Goal: Obtain resource: Obtain resource

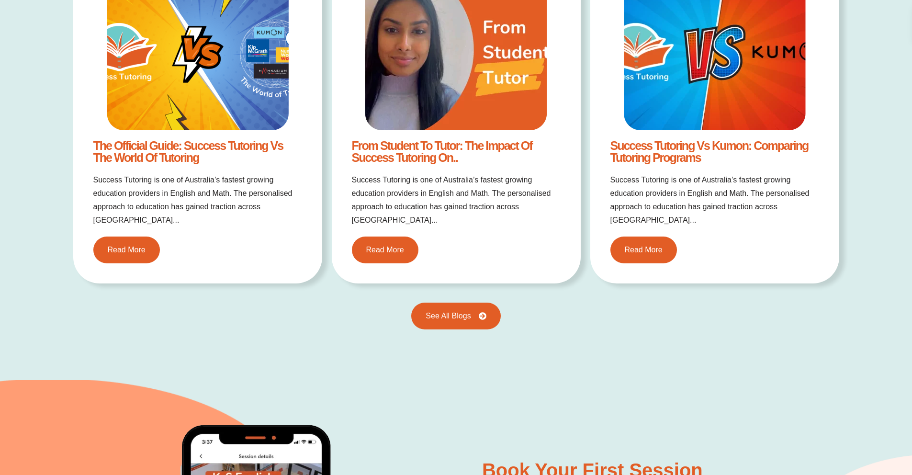
scroll to position [2076, 0]
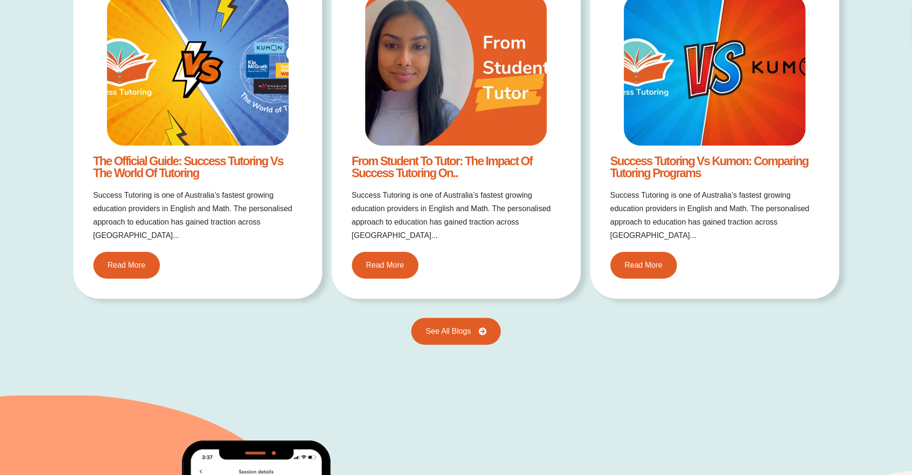
click at [722, 109] on img at bounding box center [715, 70] width 182 height 152
click at [651, 261] on span "Read More" at bounding box center [644, 265] width 42 height 9
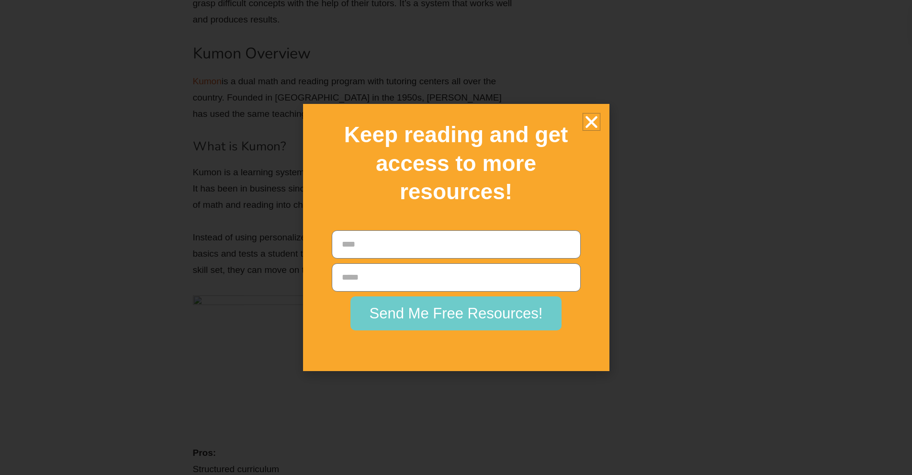
scroll to position [2607, 0]
drag, startPoint x: 592, startPoint y: 121, endPoint x: 592, endPoint y: 127, distance: 6.2
click at [592, 121] on icon "Close" at bounding box center [591, 121] width 17 height 17
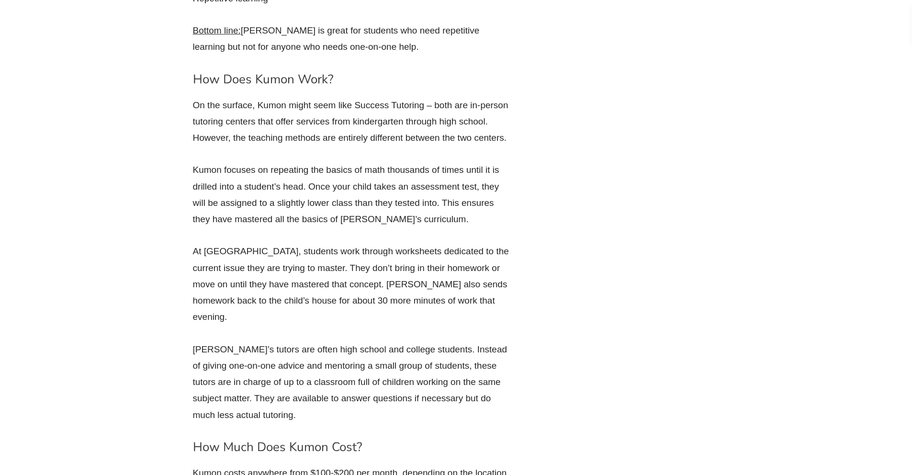
scroll to position [3228, 0]
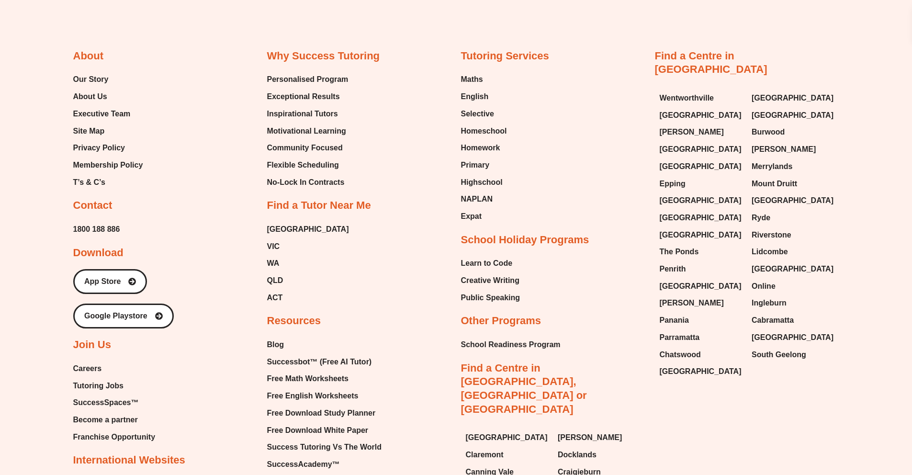
scroll to position [4208, 0]
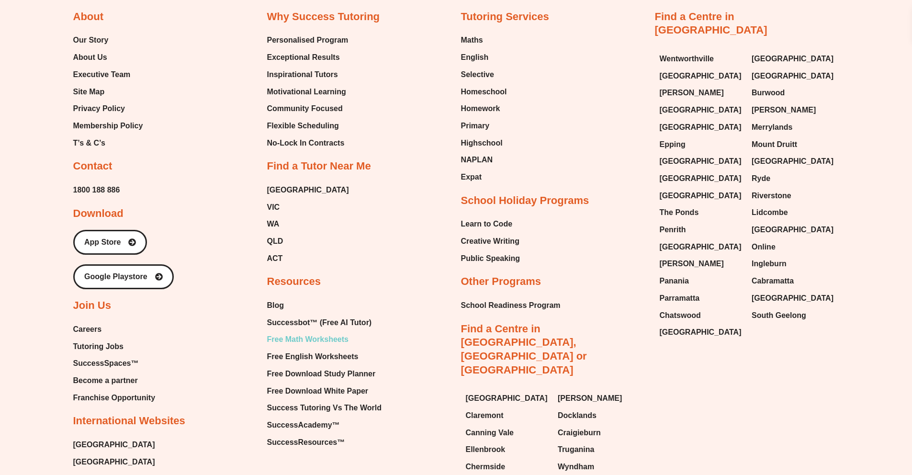
click at [291, 332] on span "Free Math Worksheets" at bounding box center [307, 339] width 81 height 14
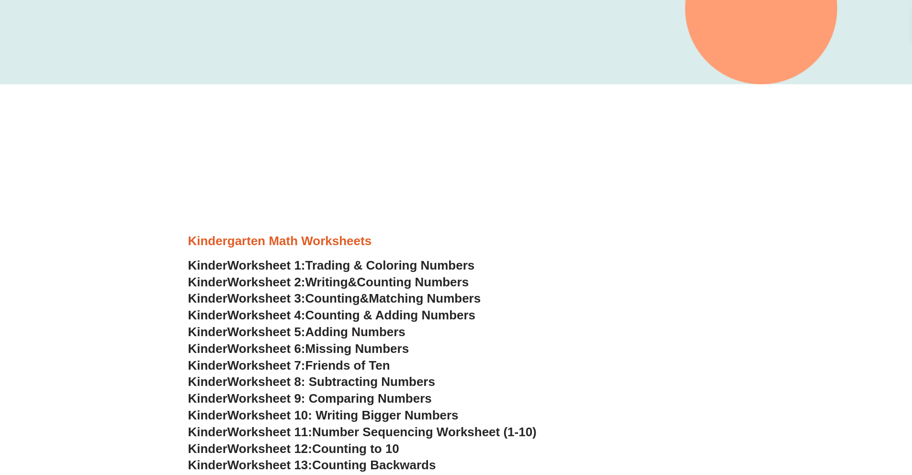
scroll to position [350, 0]
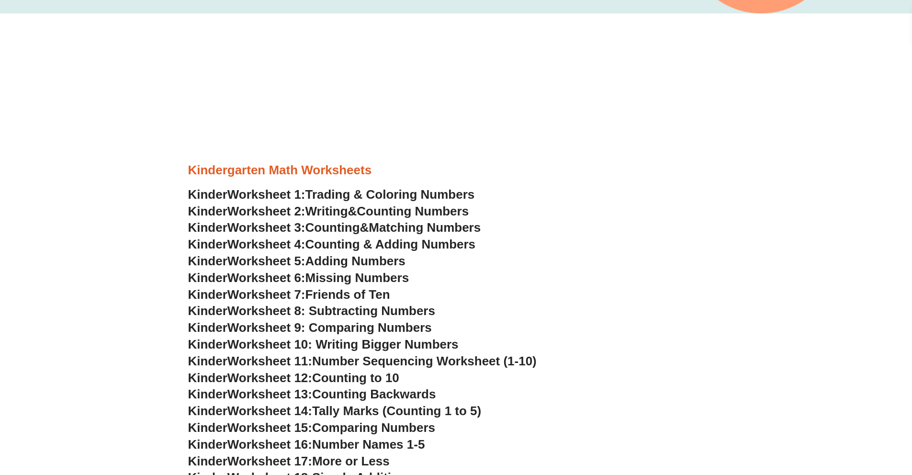
scroll to position [496, 0]
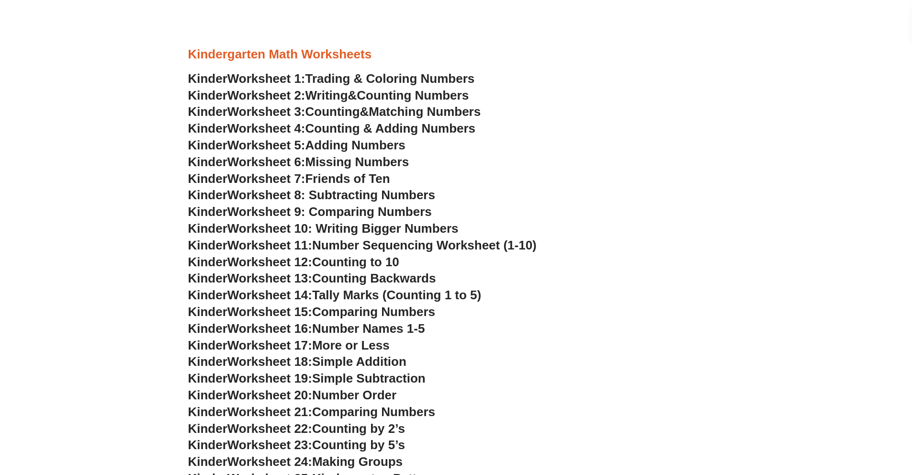
click at [329, 77] on span "Trading & Coloring Numbers" at bounding box center [389, 78] width 169 height 14
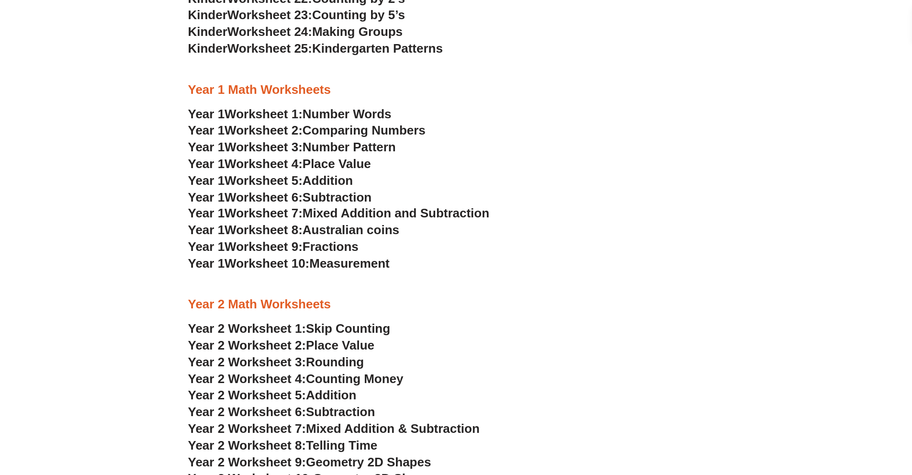
scroll to position [796, 0]
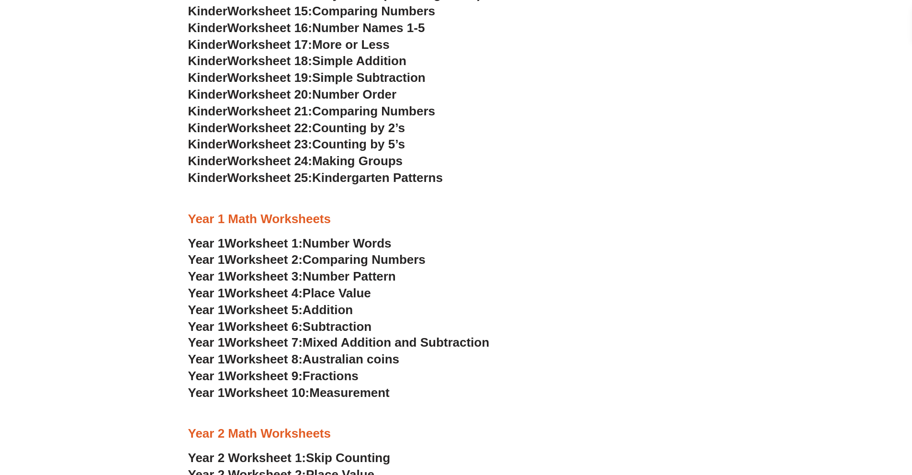
click at [334, 307] on span "Addition" at bounding box center [327, 309] width 50 height 14
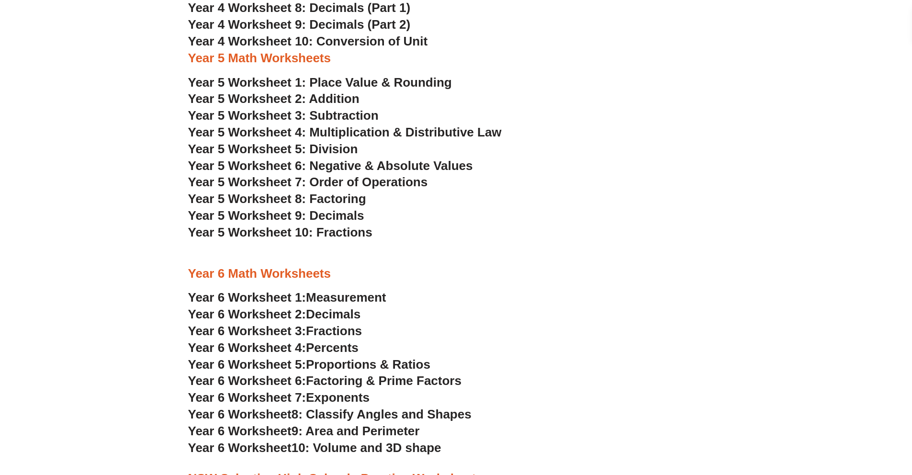
scroll to position [1927, 0]
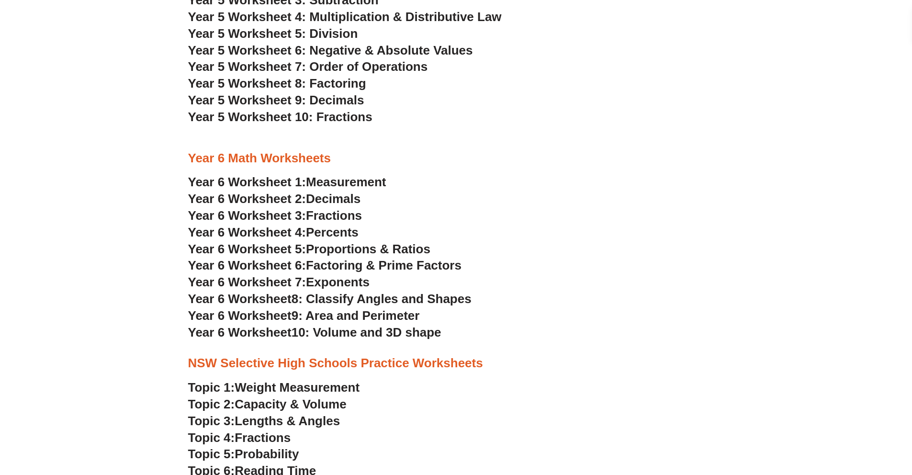
click at [527, 200] on h3 "Year 6 Worksheet 2: Decimals" at bounding box center [456, 199] width 536 height 16
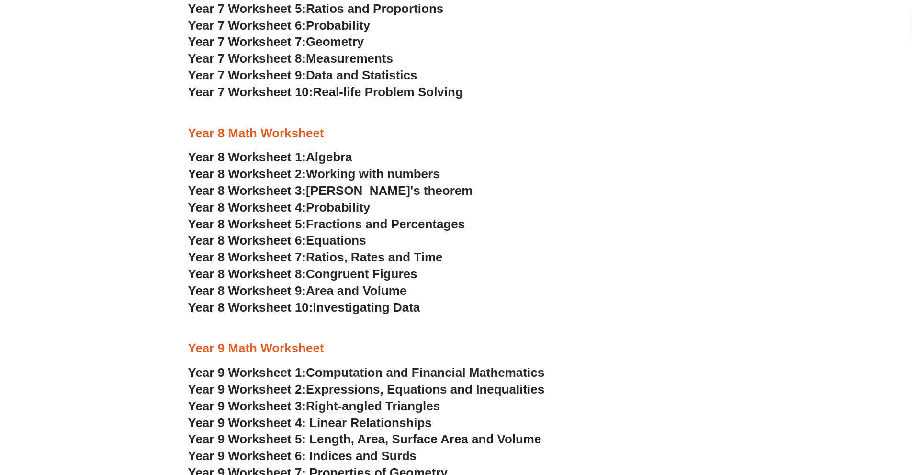
scroll to position [2689, 0]
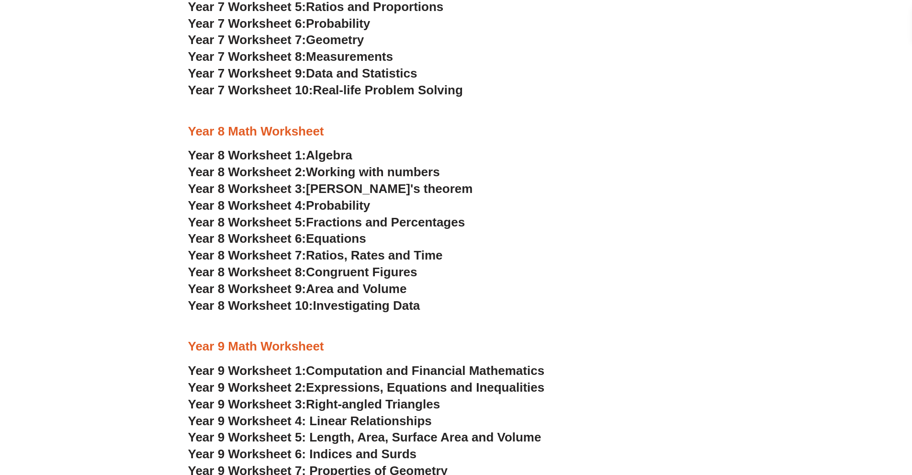
click at [568, 157] on h3 "Year 8 Worksheet 1: Algebra" at bounding box center [456, 155] width 536 height 16
click at [545, 175] on h3 "Year 8 Worksheet 2: Working with numbers" at bounding box center [456, 172] width 536 height 16
click at [522, 262] on h3 "Year 8 Worksheet 7: Ratios, Rates and Time" at bounding box center [456, 255] width 536 height 16
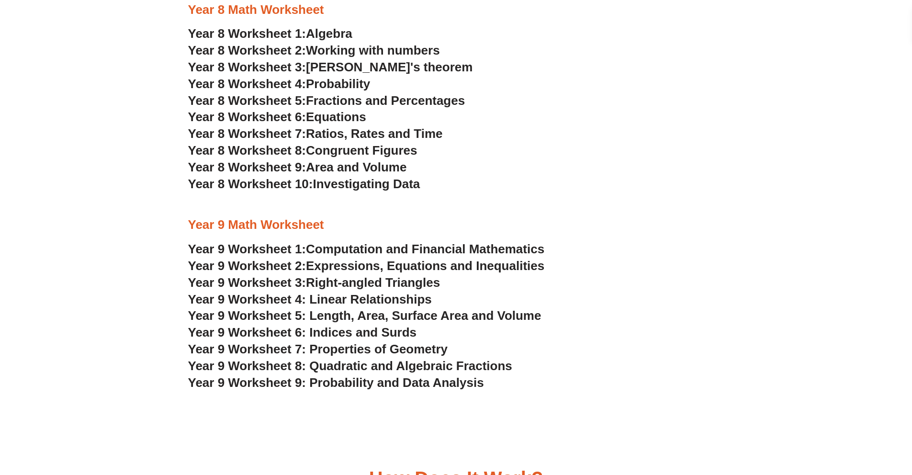
scroll to position [2880, 0]
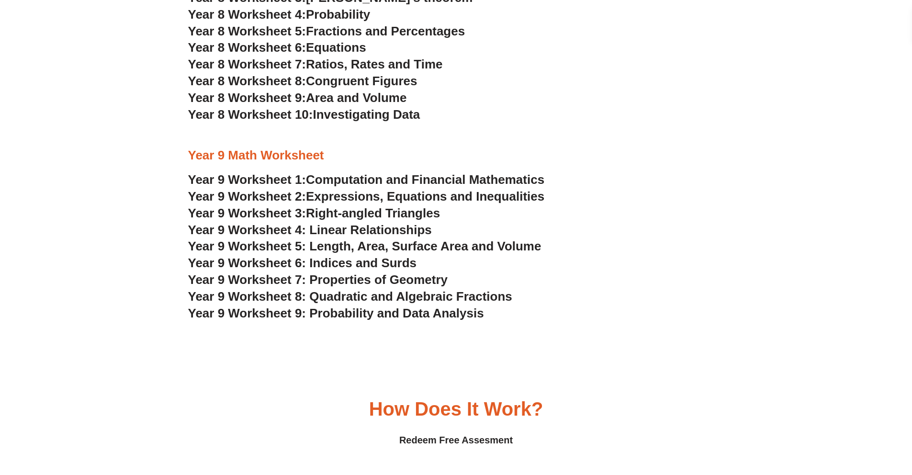
click at [361, 233] on span "Year 9 Worksheet 4: Linear Relationships" at bounding box center [310, 230] width 244 height 14
click at [673, 226] on h3 "Year 9 Worksheet 4: Linear Relationships" at bounding box center [456, 230] width 536 height 16
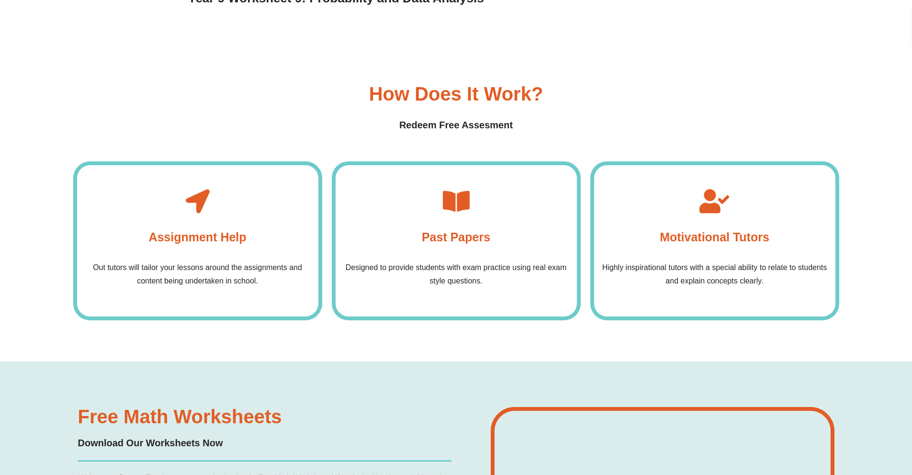
scroll to position [3200, 0]
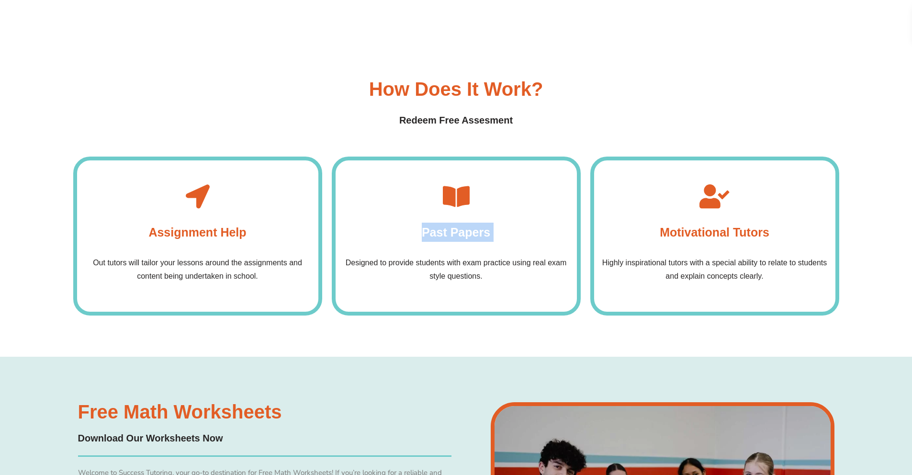
drag, startPoint x: 461, startPoint y: 230, endPoint x: 446, endPoint y: 255, distance: 28.8
click at [446, 255] on div "Past Papers Designed to provide students with exam practice using real exam sty…" at bounding box center [456, 235] width 249 height 159
click at [446, 255] on div "Designed to provide students with exam practice using real exam style questions." at bounding box center [455, 269] width 241 height 36
drag, startPoint x: 455, startPoint y: 234, endPoint x: 537, endPoint y: 198, distance: 90.4
click at [537, 199] on div "Past Papers Designed to provide students with exam practice using real exam sty…" at bounding box center [456, 235] width 249 height 159
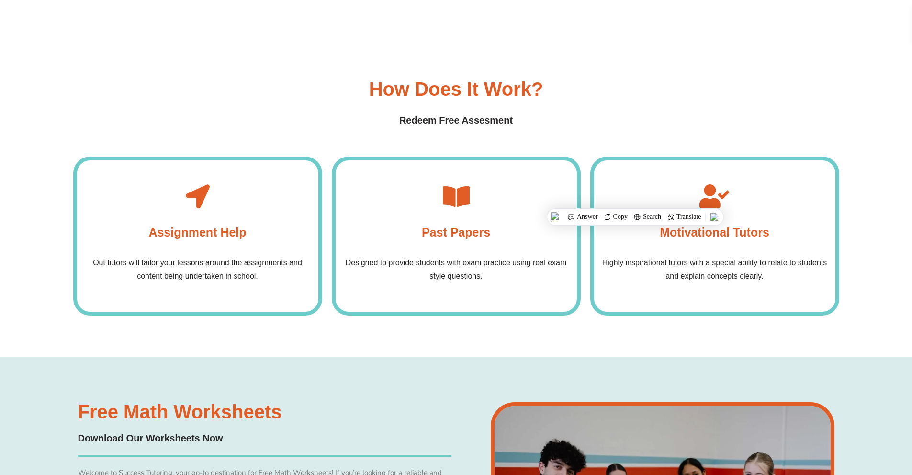
click at [475, 149] on div "How Does it Work? Redeem Free Assesment Assignment Help Out tutors will tailor …" at bounding box center [456, 197] width 766 height 318
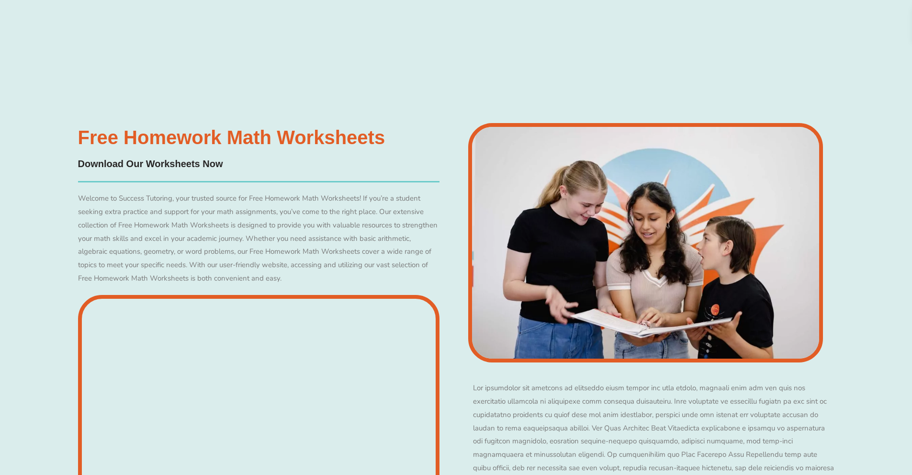
scroll to position [5323, 0]
